Goal: Information Seeking & Learning: Learn about a topic

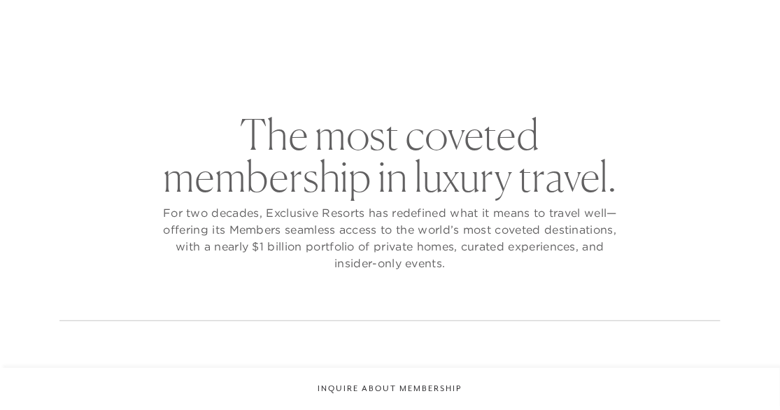
checkbox input "false"
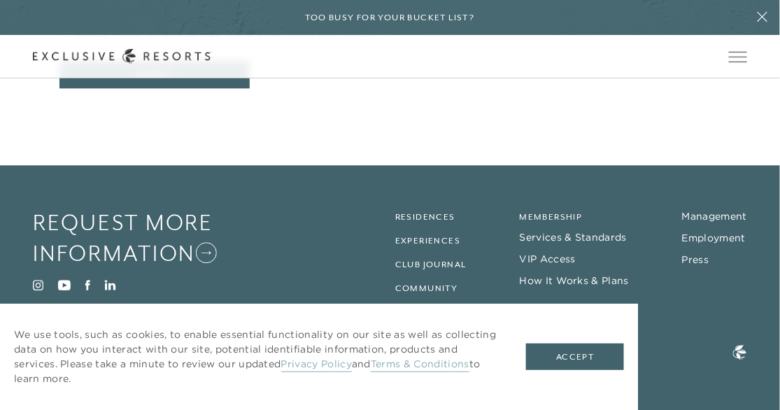
scroll to position [754, 0]
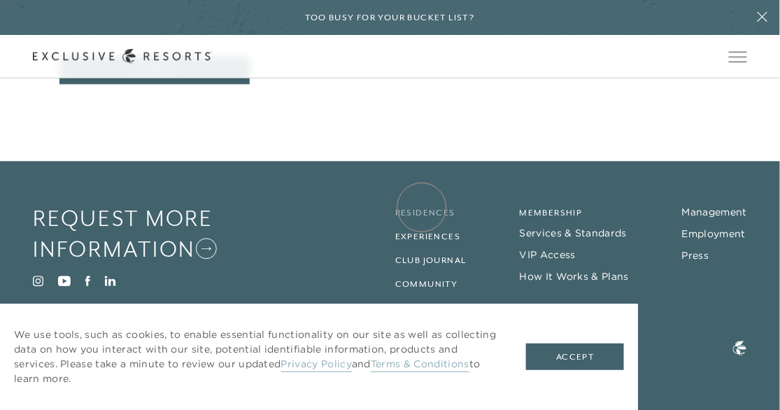
click at [422, 208] on link "Residences" at bounding box center [425, 213] width 60 height 10
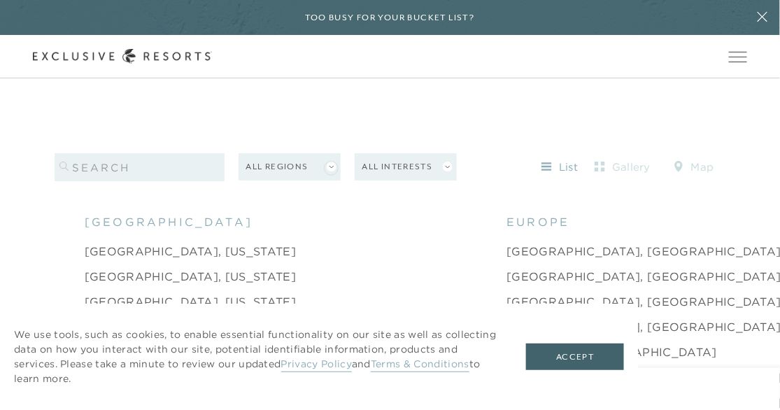
scroll to position [1205, 0]
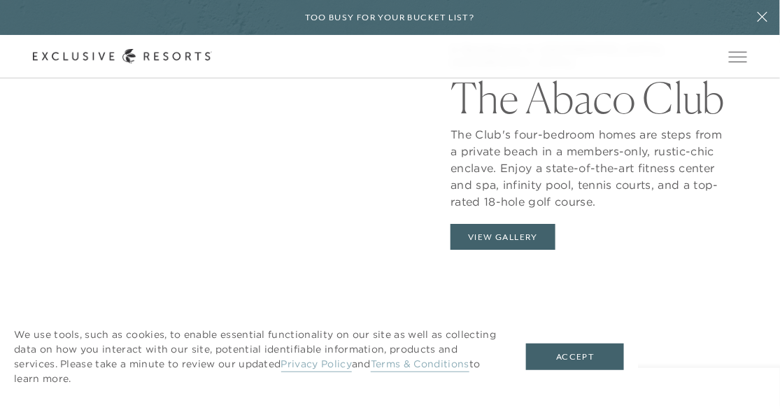
scroll to position [1134, 0]
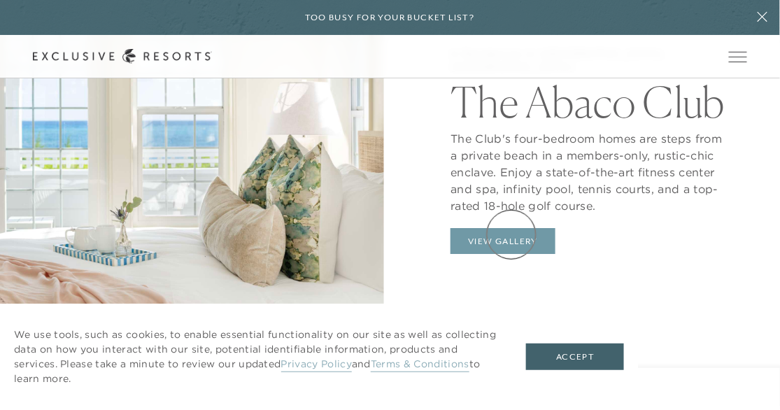
click at [511, 234] on button "View Gallery" at bounding box center [502, 241] width 105 height 27
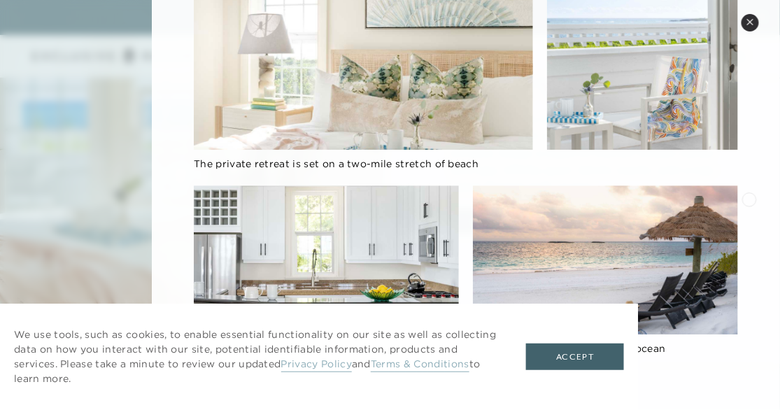
scroll to position [1154, 0]
click at [598, 349] on button "Accept" at bounding box center [575, 356] width 98 height 27
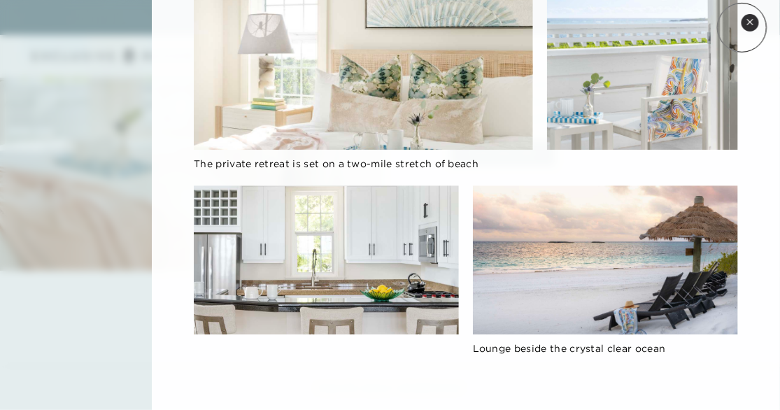
scroll to position [929, 0]
click at [749, 23] on icon at bounding box center [750, 22] width 6 height 6
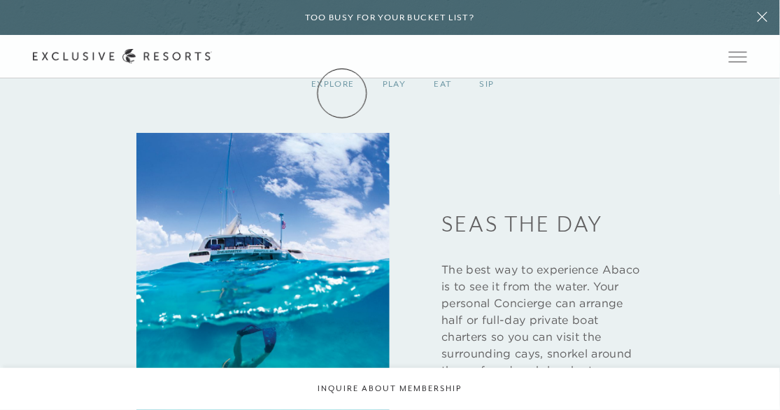
scroll to position [1584, 0]
click at [339, 78] on header "Skip to main content Too busy for your bucket list? Not a bucket list. A bluepr…" at bounding box center [390, 39] width 780 height 78
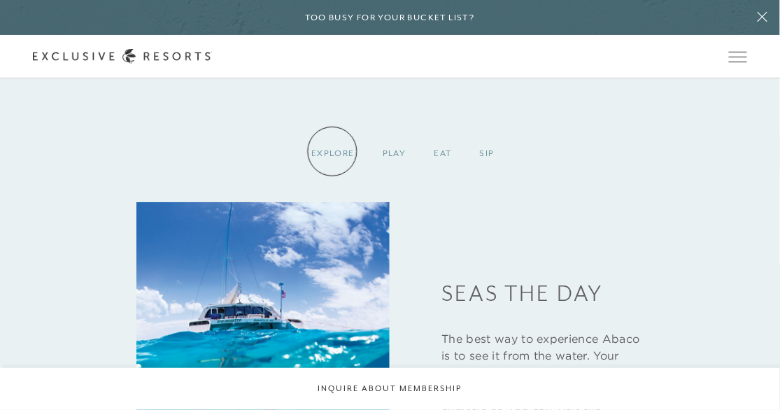
click at [332, 151] on div "EXPLORE" at bounding box center [332, 153] width 71 height 41
click at [332, 152] on div "EXPLORE" at bounding box center [332, 153] width 71 height 41
click at [0, 0] on link "Services & Standards" at bounding box center [0, 0] width 0 height 0
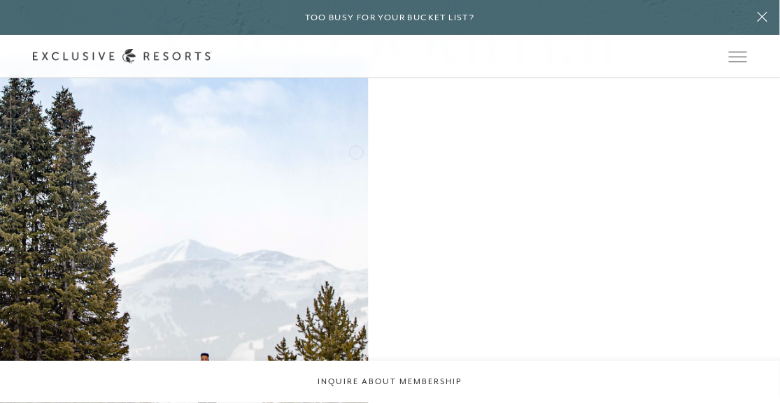
scroll to position [2991, 0]
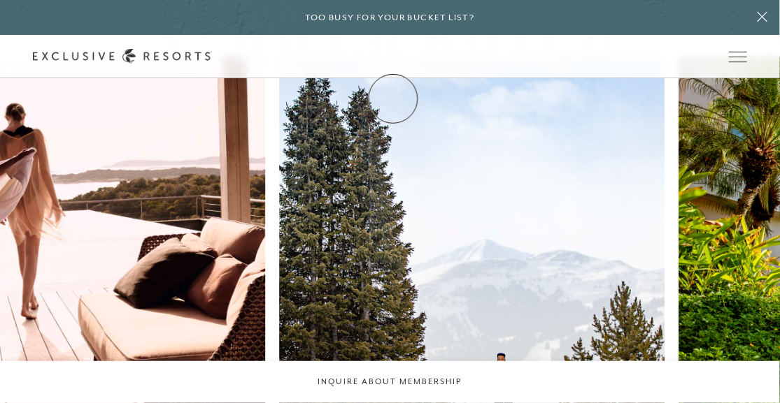
click at [0, 0] on link "Membership" at bounding box center [0, 0] width 0 height 0
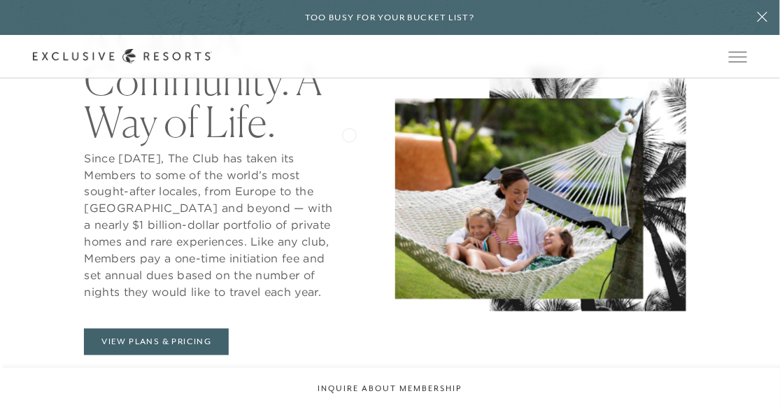
click at [349, 134] on div "A Club. A Community. A Way of Life. Since 2002, The Club has taken its Members …" at bounding box center [209, 186] width 352 height 338
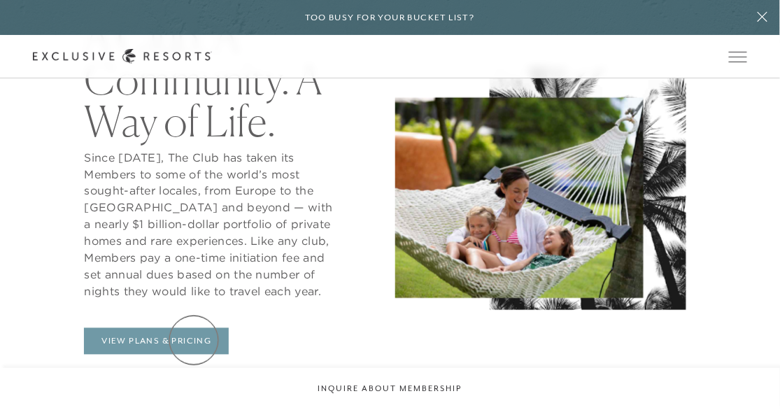
click at [194, 339] on link "View Plans & Pricing" at bounding box center [156, 341] width 145 height 27
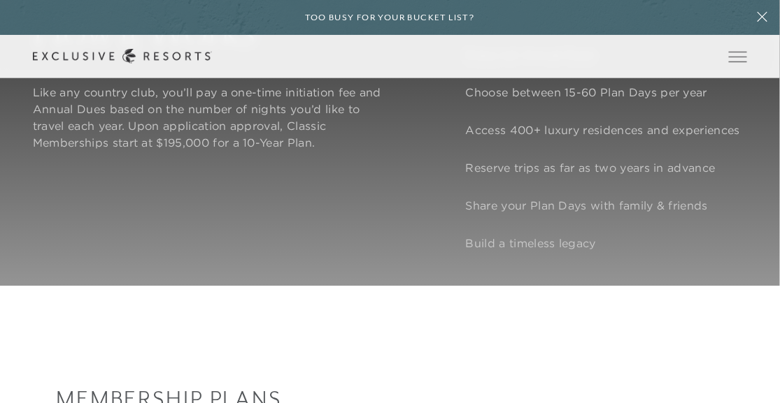
scroll to position [1031, 0]
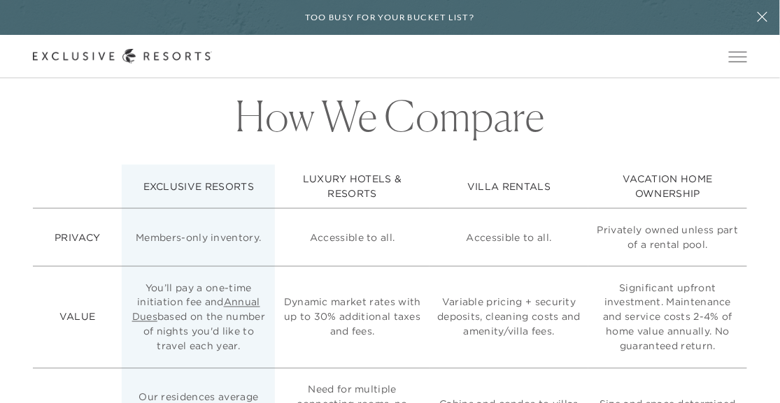
scroll to position [3145, 0]
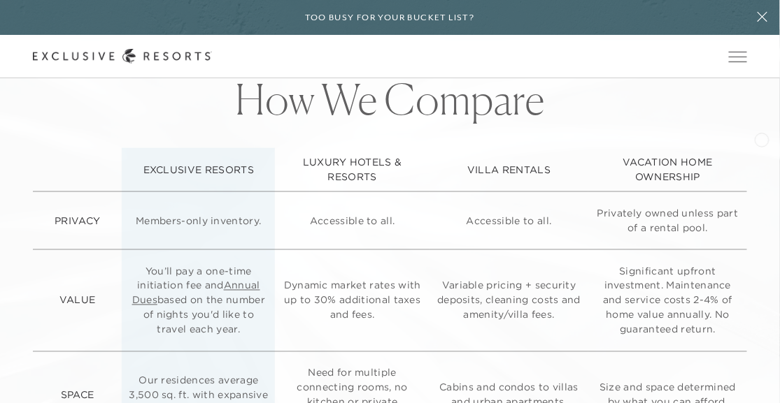
click at [761, 138] on div "How We Compare EXCLUSIVE RESORTS LUXURY HOTELS & RESORTS VILLA RENTALS VACATION…" at bounding box center [390, 395] width 780 height 733
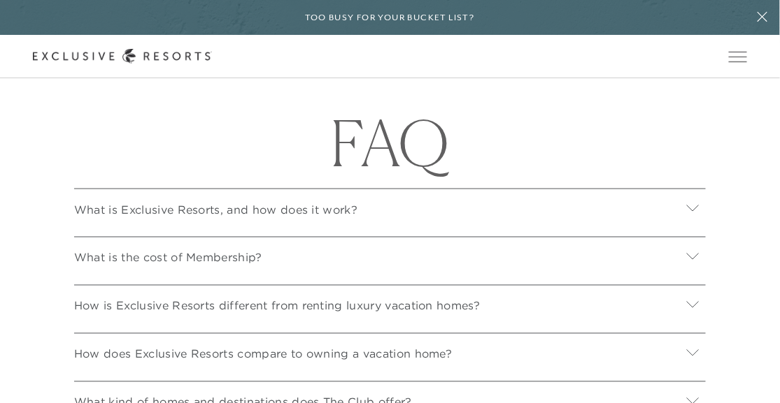
scroll to position [4567, 0]
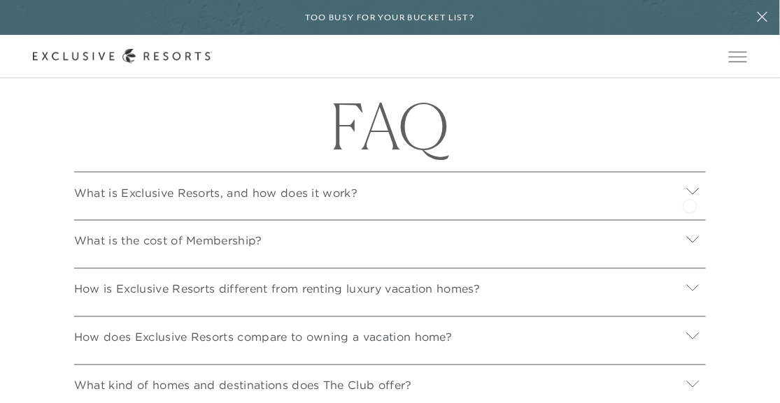
click at [689, 198] on icon at bounding box center [692, 191] width 13 height 13
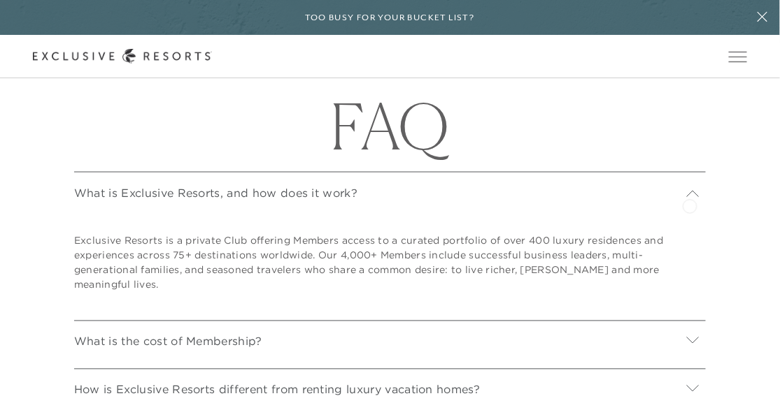
click at [689, 201] on icon at bounding box center [692, 193] width 13 height 13
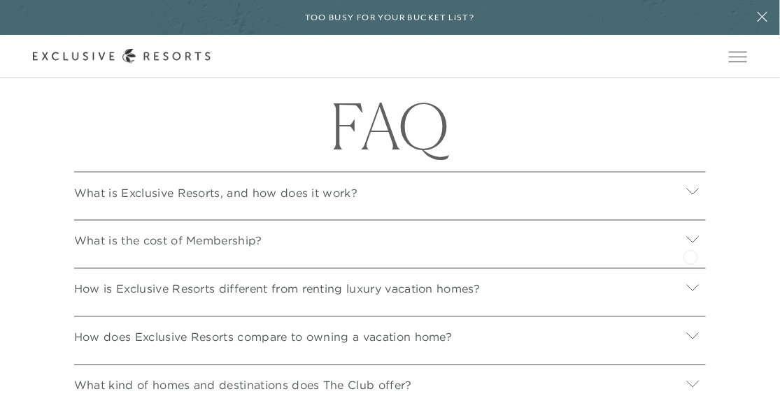
click at [690, 243] on icon at bounding box center [693, 239] width 12 height 6
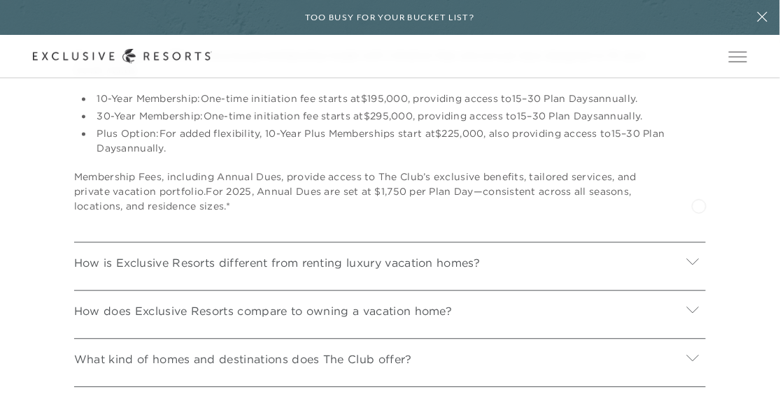
scroll to position [4802, 0]
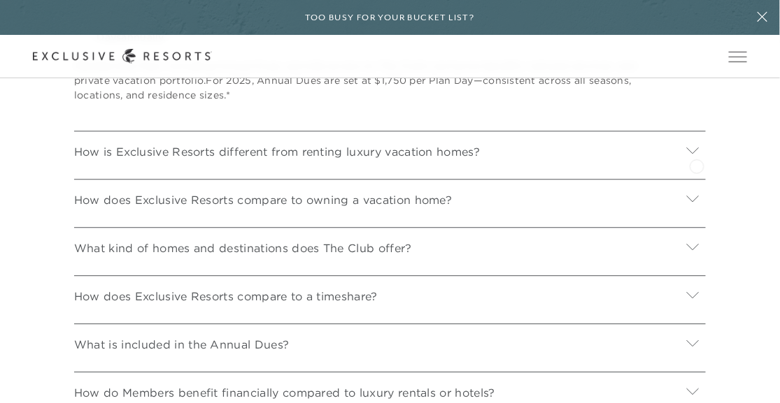
click at [696, 153] on icon at bounding box center [693, 150] width 12 height 6
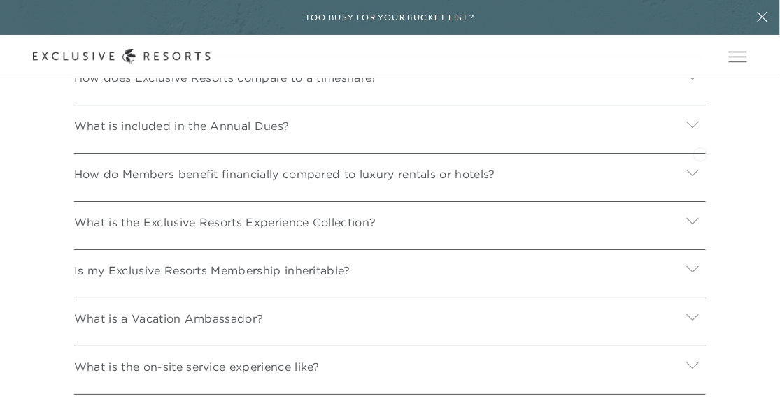
scroll to position [5276, 0]
click at [696, 131] on icon at bounding box center [692, 123] width 13 height 13
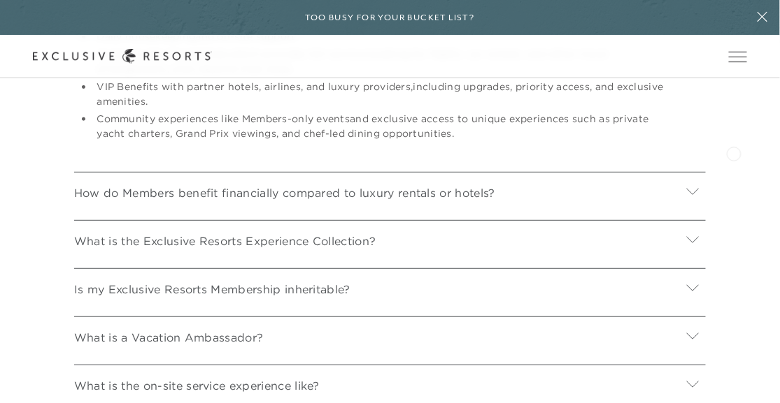
scroll to position [5536, 0]
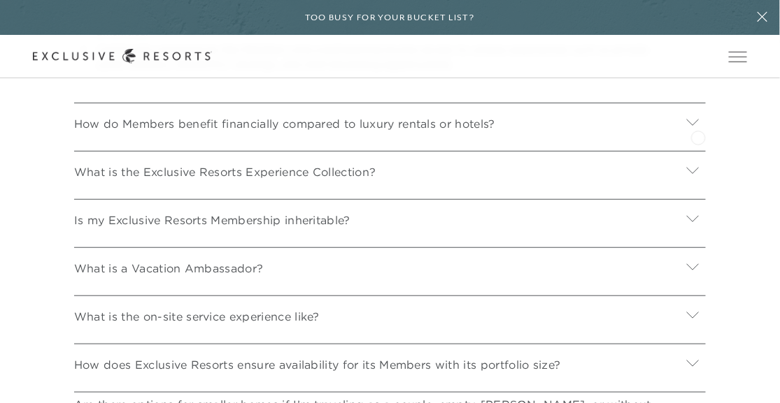
click at [698, 129] on icon at bounding box center [692, 121] width 13 height 13
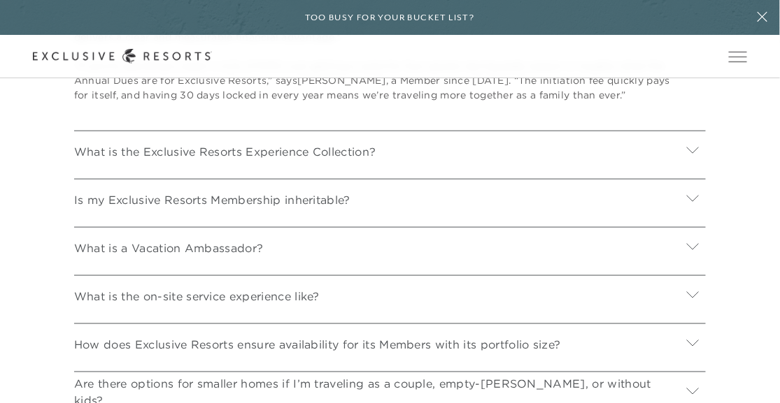
scroll to position [5816, 0]
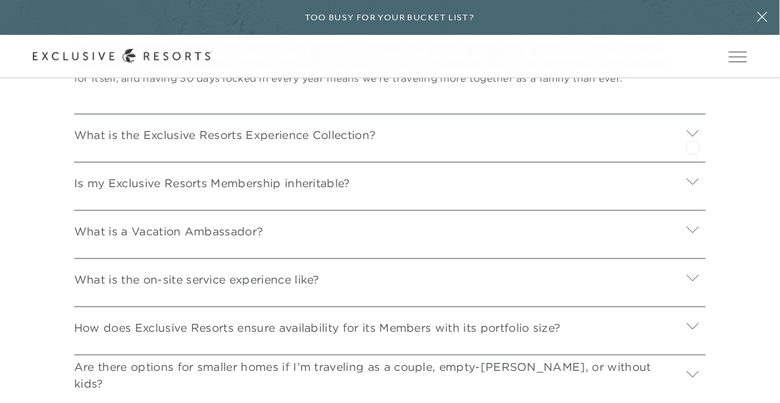
click at [692, 136] on icon at bounding box center [693, 133] width 12 height 6
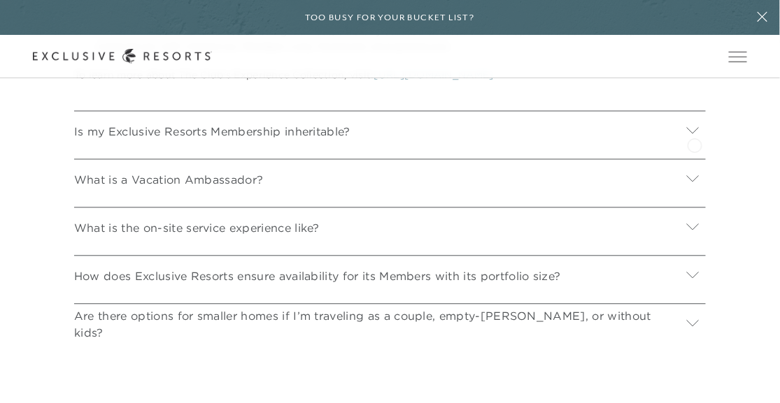
scroll to position [6178, 0]
click at [694, 136] on icon at bounding box center [692, 128] width 13 height 13
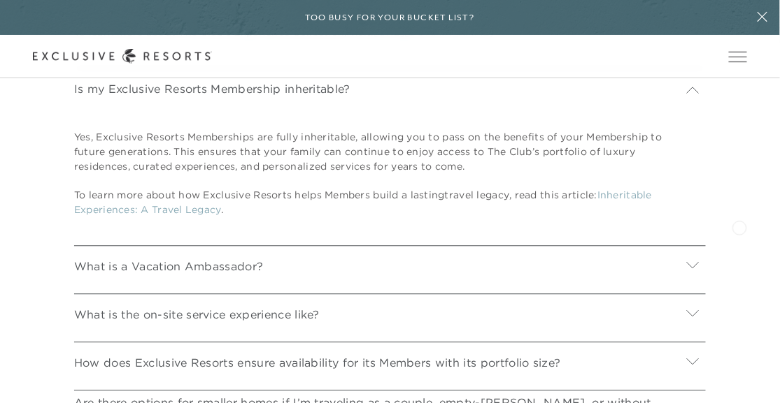
scroll to position [6220, 0]
click at [694, 271] on icon at bounding box center [692, 264] width 13 height 13
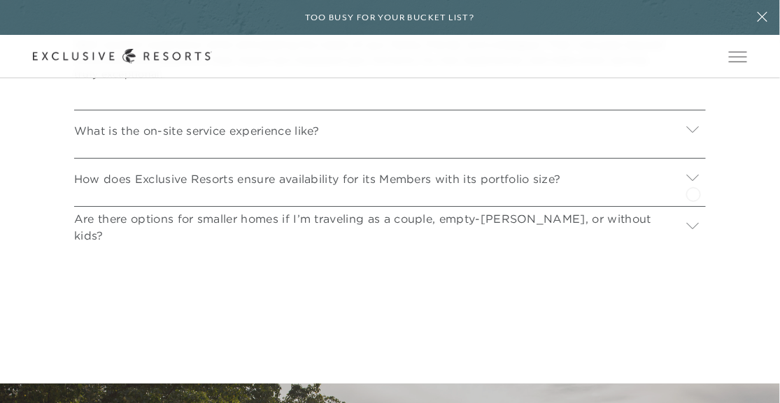
click at [693, 184] on icon at bounding box center [692, 177] width 13 height 13
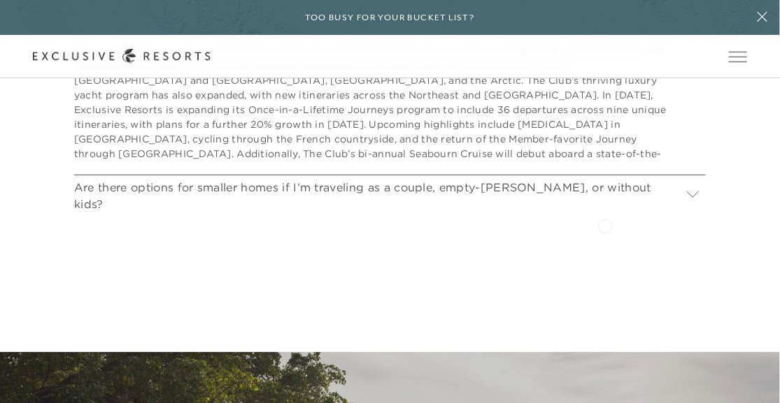
scroll to position [6841, 0]
click at [691, 196] on icon at bounding box center [693, 193] width 12 height 6
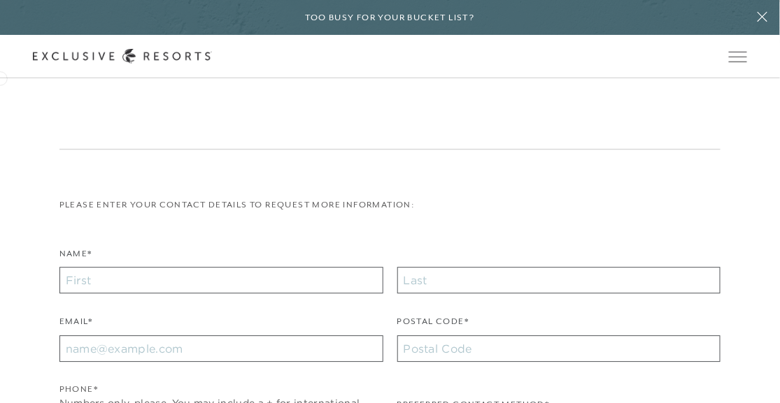
scroll to position [7714, 0]
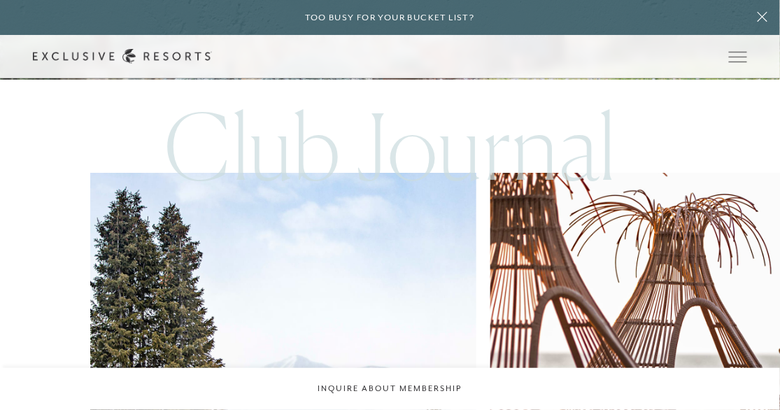
scroll to position [4680, 0]
